Goal: Task Accomplishment & Management: Complete application form

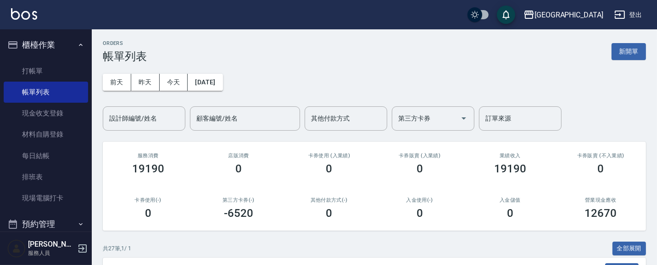
drag, startPoint x: 433, startPoint y: 181, endPoint x: 433, endPoint y: 174, distance: 7.4
click at [433, 174] on div "卡券販賣 (入業績) 0" at bounding box center [420, 164] width 90 height 45
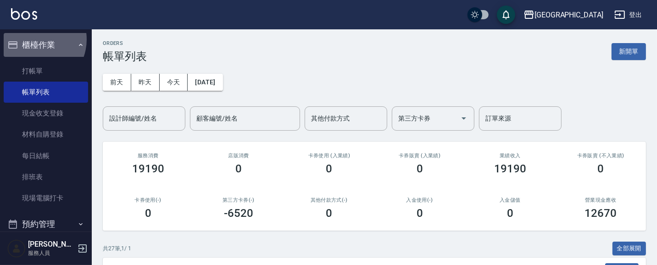
click at [34, 39] on button "櫃檯作業" at bounding box center [46, 45] width 84 height 24
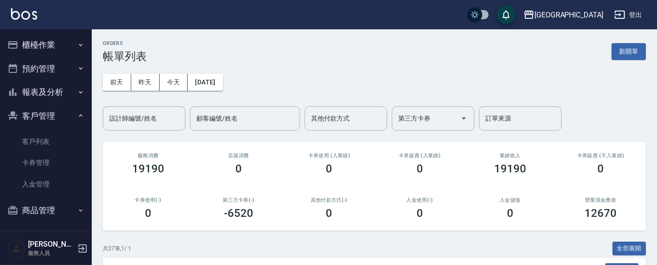
click at [30, 120] on button "客戶管理" at bounding box center [46, 116] width 84 height 24
click at [34, 117] on button "客戶管理" at bounding box center [46, 116] width 84 height 24
click at [38, 148] on link "客戶列表" at bounding box center [46, 141] width 84 height 21
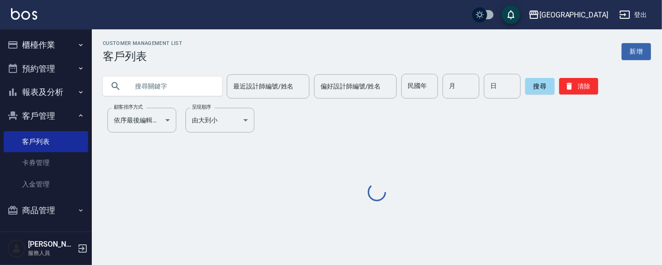
click at [138, 88] on input "text" at bounding box center [172, 86] width 86 height 25
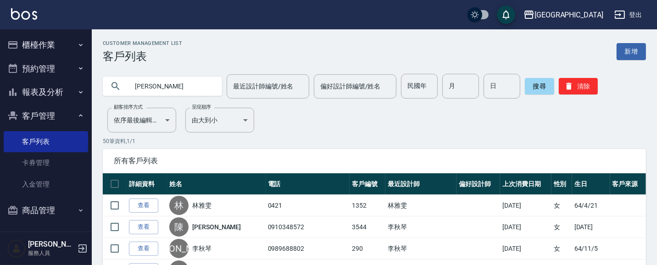
type input "[PERSON_NAME]"
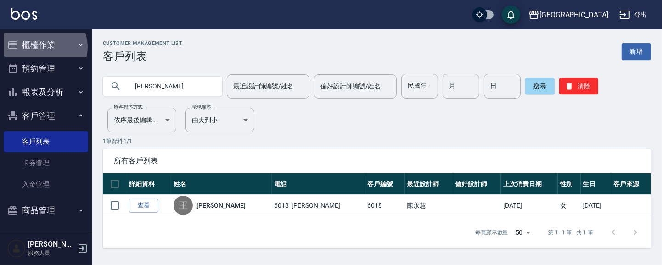
drag, startPoint x: 44, startPoint y: 47, endPoint x: 40, endPoint y: 62, distance: 15.1
click at [44, 48] on button "櫃檯作業" at bounding box center [46, 45] width 84 height 24
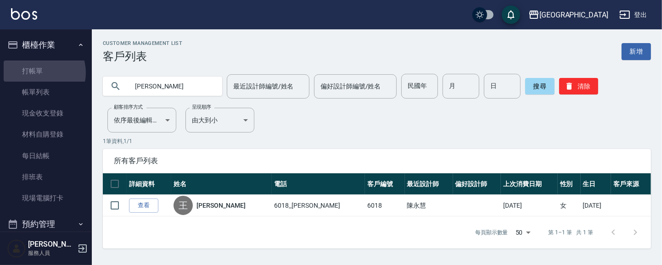
drag, startPoint x: 40, startPoint y: 73, endPoint x: 110, endPoint y: 80, distance: 70.2
click at [41, 73] on link "打帳單" at bounding box center [46, 71] width 84 height 21
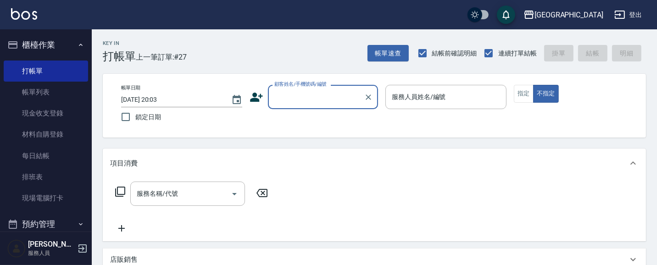
click at [317, 99] on input "顧客姓名/手機號碼/編號" at bounding box center [316, 97] width 88 height 16
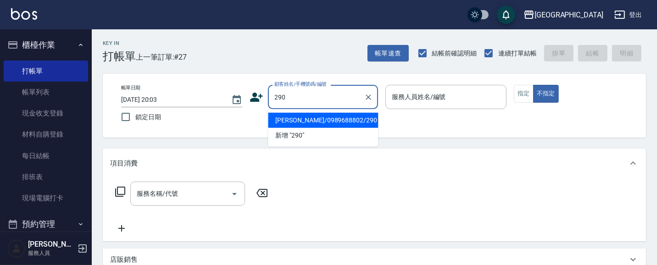
type input "290"
type input "0"
type input "[PERSON_NAME]/0989688802/290"
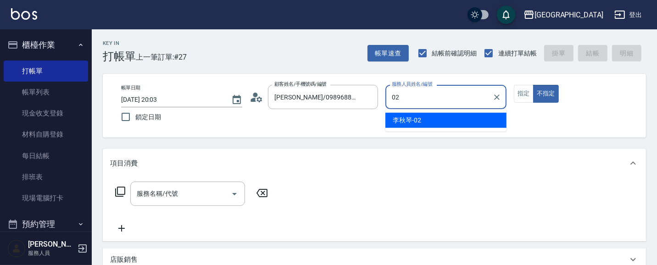
type input "[PERSON_NAME]-02"
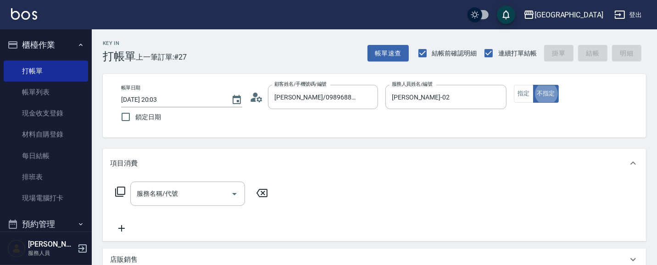
type button "false"
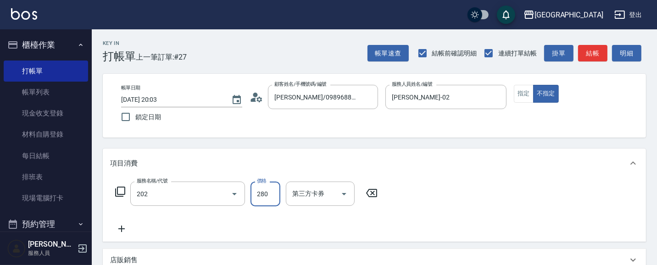
type input "洗髮[280](202)"
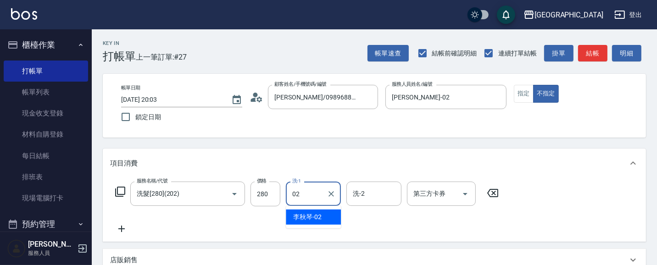
type input "[PERSON_NAME]-02"
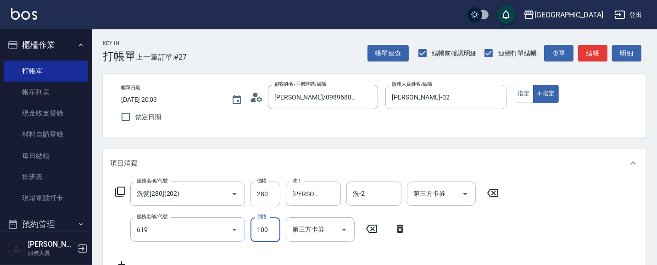
type input "[PERSON_NAME].玻酸.晶膜.水療(619)"
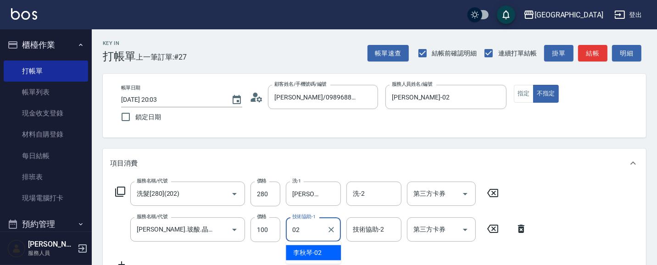
type input "[PERSON_NAME]-02"
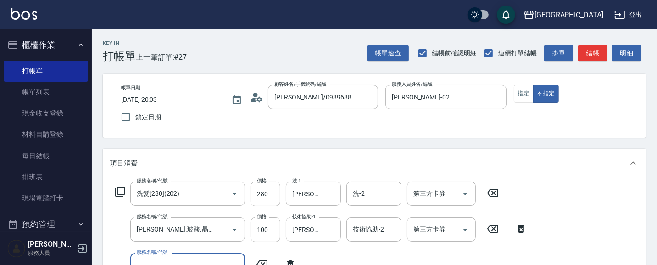
scroll to position [8, 0]
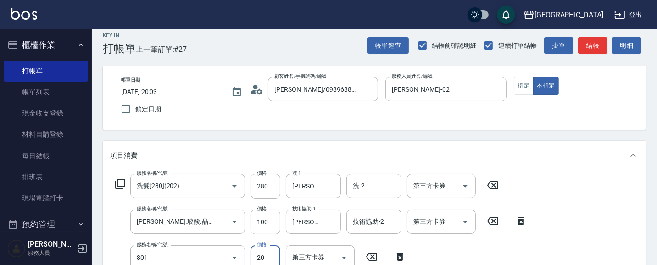
type input "潤絲(801)"
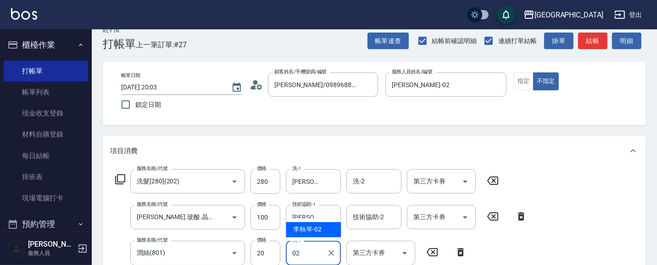
type input "[PERSON_NAME]-02"
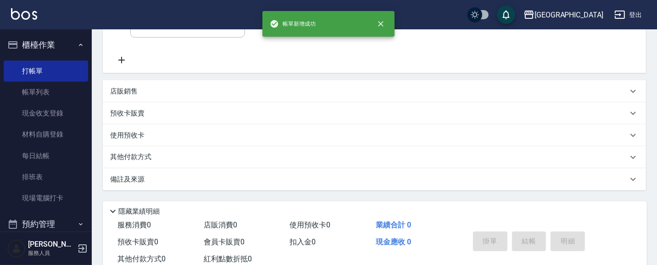
scroll to position [0, 0]
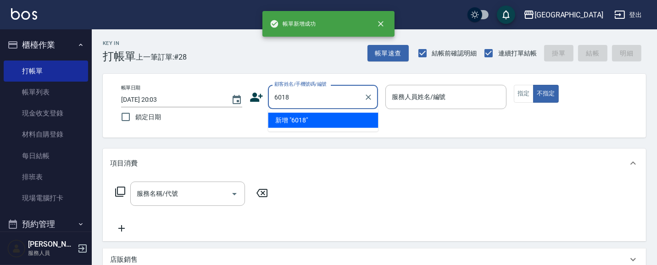
type input "6018"
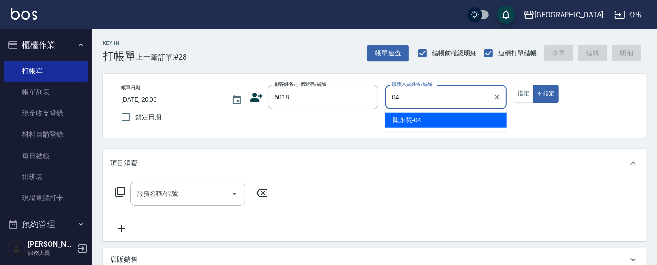
type input "[PERSON_NAME]04"
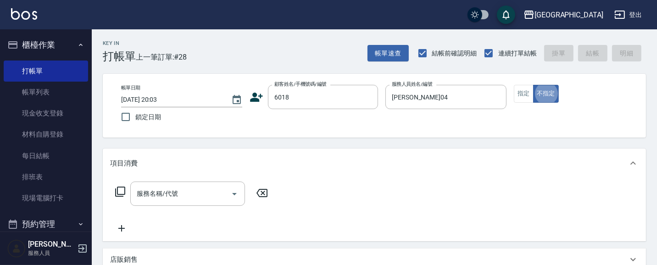
type input "[PERSON_NAME]/6018_[PERSON_NAME]/6018"
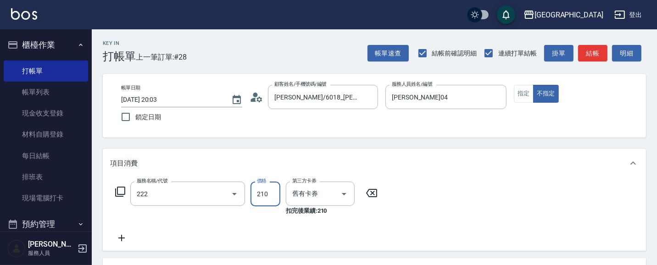
type input "洗髮卡券[210](222)"
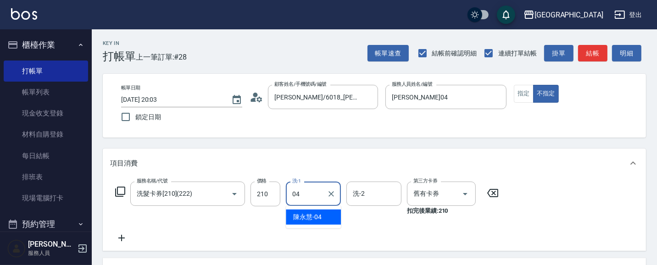
type input "[PERSON_NAME]04"
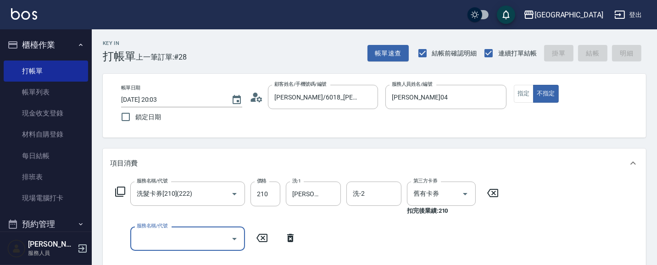
type input "[DATE] 20:04"
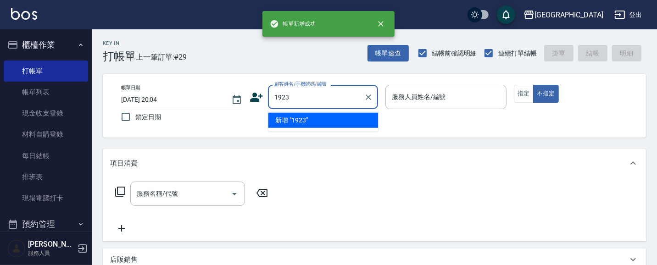
type input "1923"
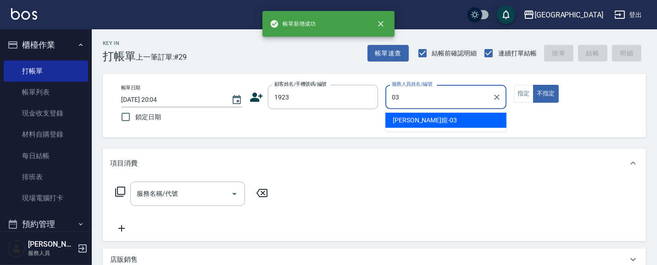
type input "[PERSON_NAME]媗-03"
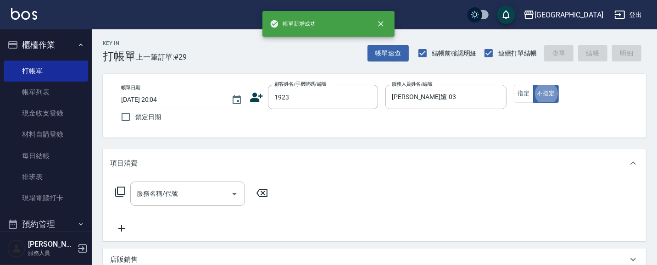
type input "[PERSON_NAME]/0930003201/1923"
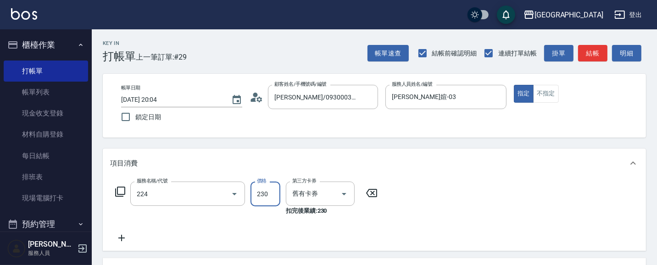
type input "洗髮(卡)230(224)"
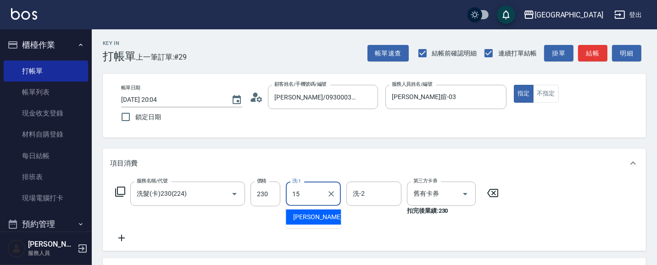
type input "[PERSON_NAME]-15"
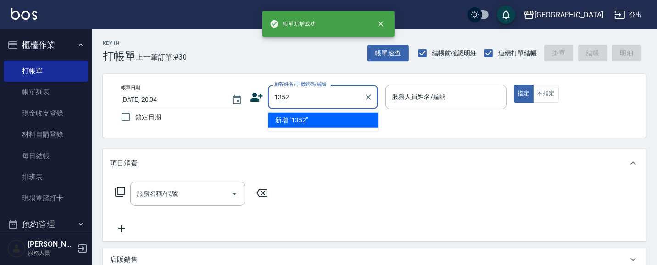
type input "1352"
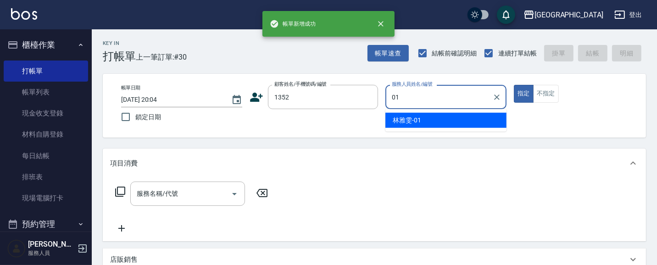
type input "[PERSON_NAME]-01"
type button "true"
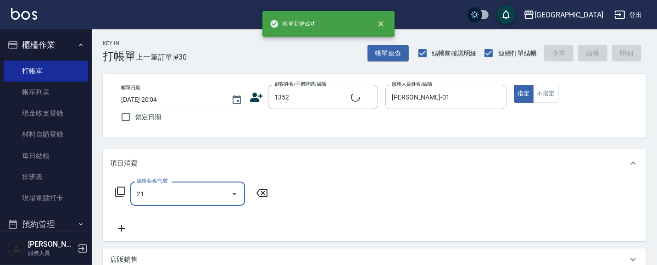
type input "214"
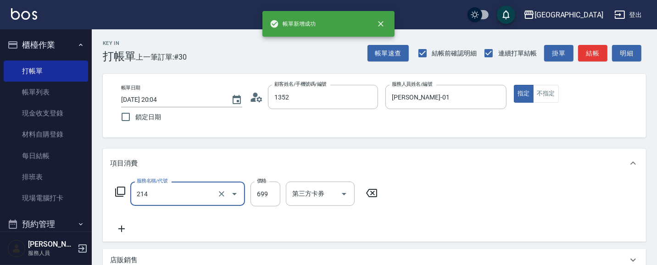
type input "[PERSON_NAME]/0421/1352"
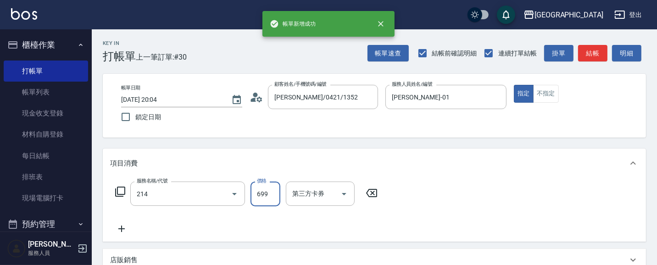
type input "滾珠洗髪699(214)"
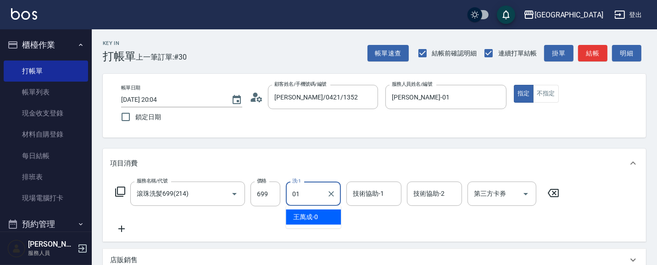
type input "[PERSON_NAME]-01"
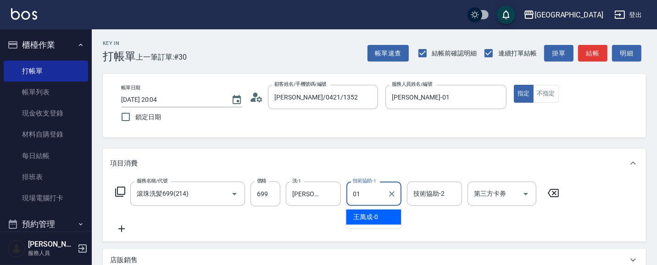
type input "[PERSON_NAME]-01"
